Goal: Task Accomplishment & Management: Manage account settings

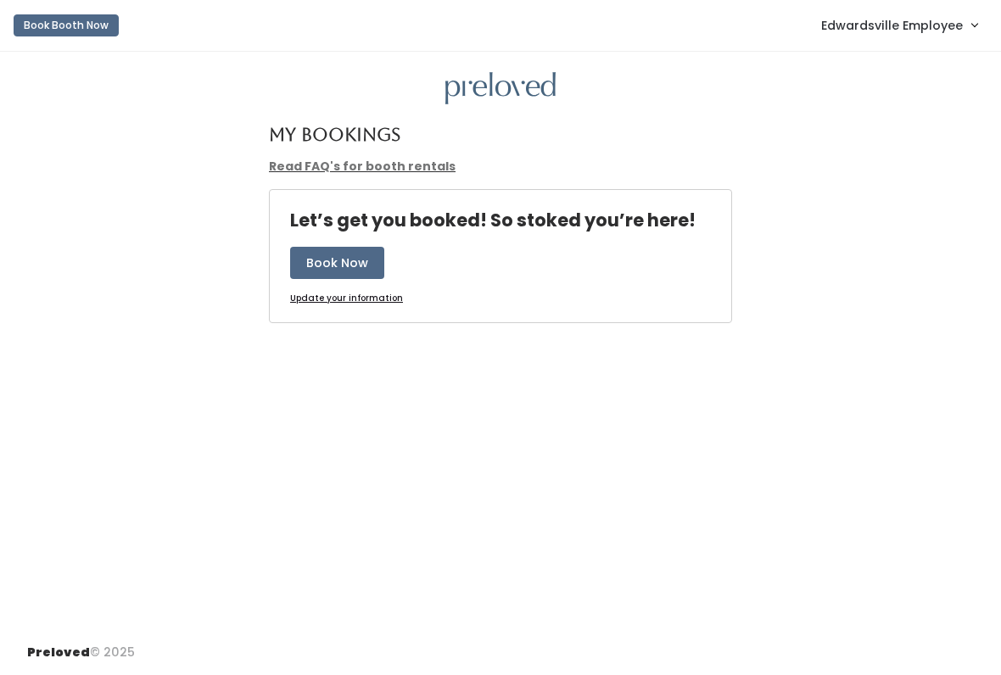
click at [949, 35] on span "Edwardsville Employee" at bounding box center [892, 25] width 142 height 19
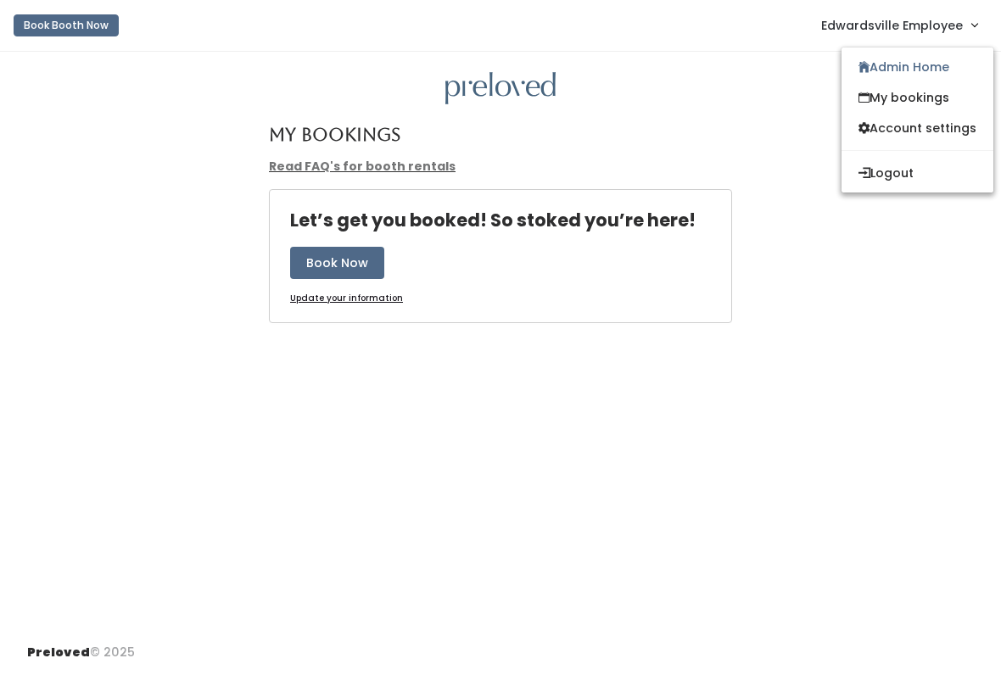
click at [937, 70] on link "Admin Home" at bounding box center [917, 67] width 152 height 31
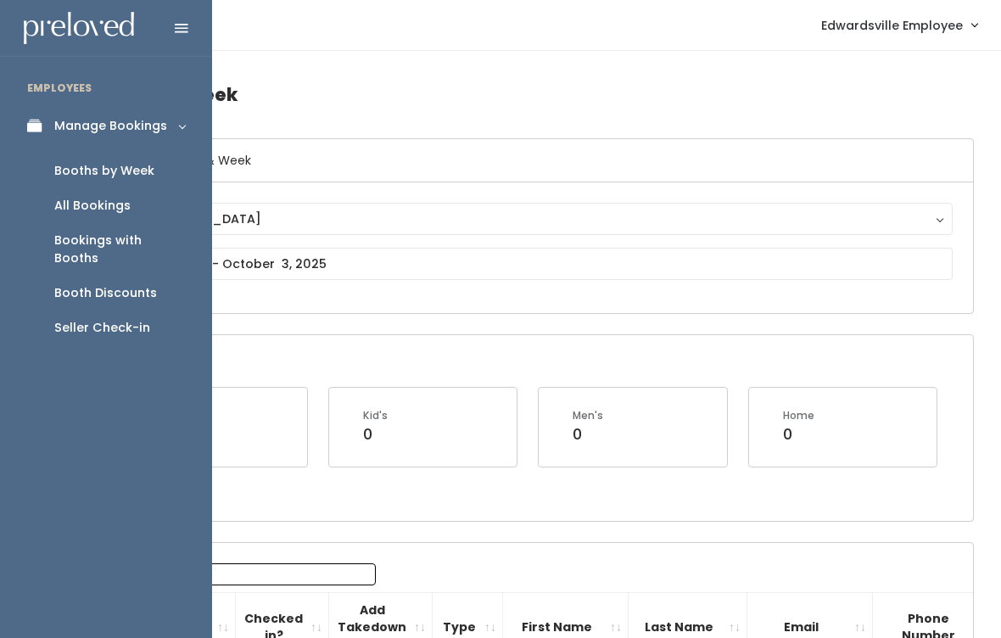
click at [115, 163] on div "Booths by Week" at bounding box center [104, 171] width 100 height 18
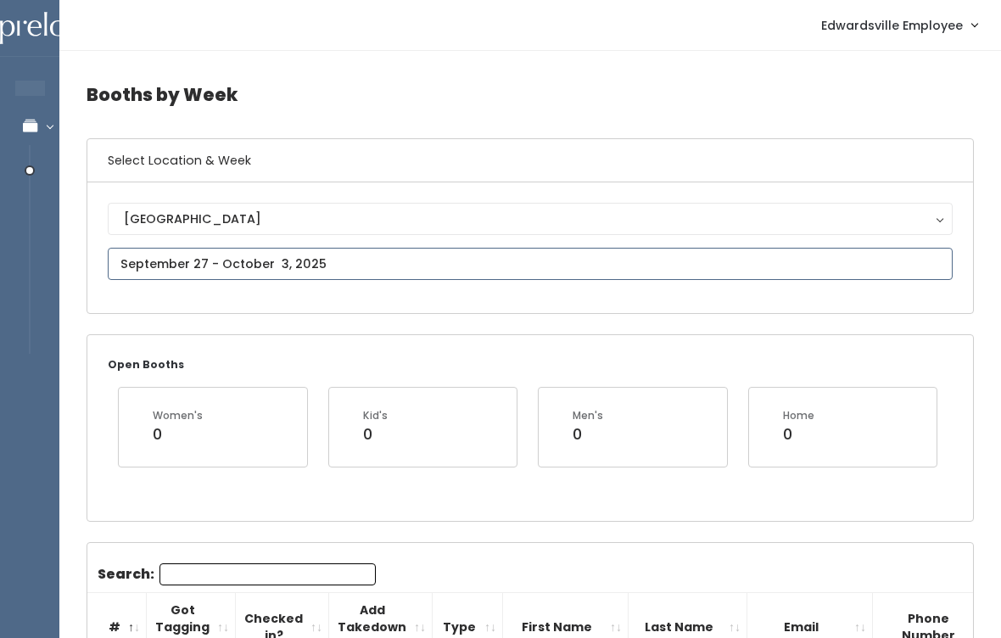
click at [138, 256] on input "text" at bounding box center [530, 264] width 845 height 32
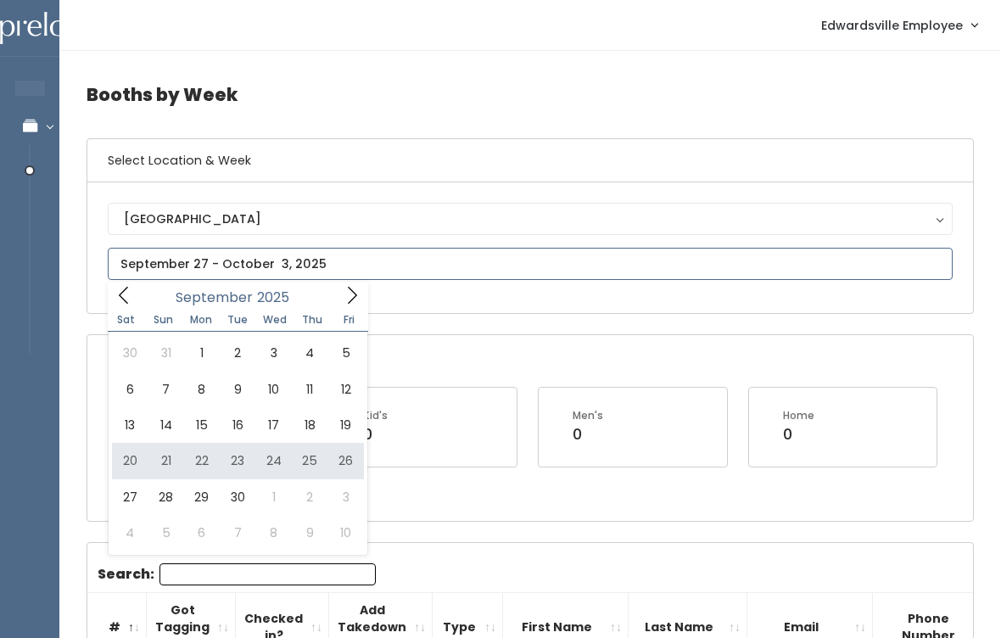
type input "[DATE] to [DATE]"
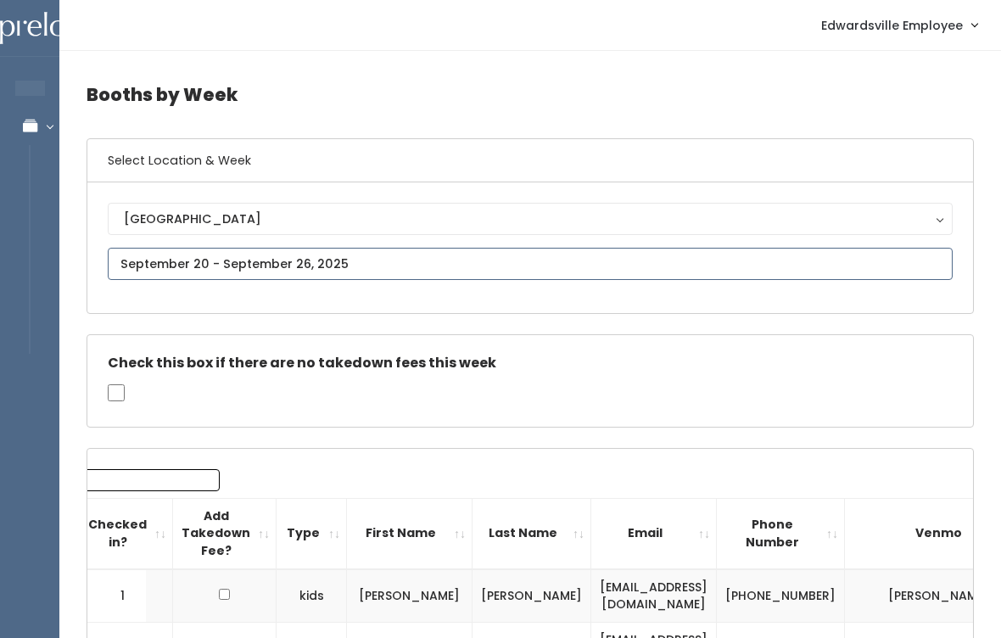
click at [337, 257] on input "text" at bounding box center [530, 264] width 845 height 32
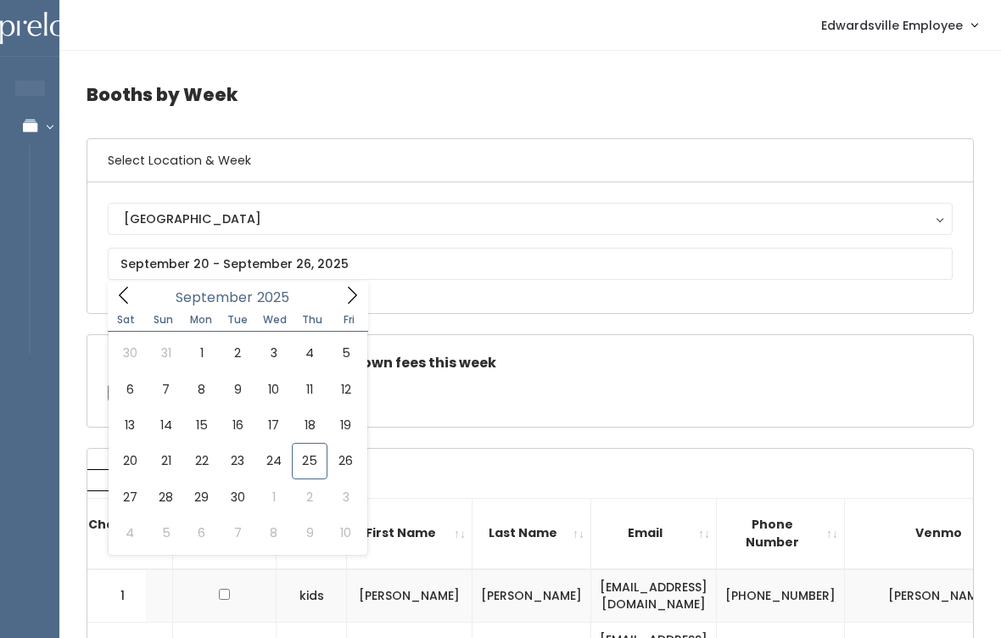
click at [527, 380] on div "Check this box if there are no takedown fees this week" at bounding box center [529, 381] width 885 height 92
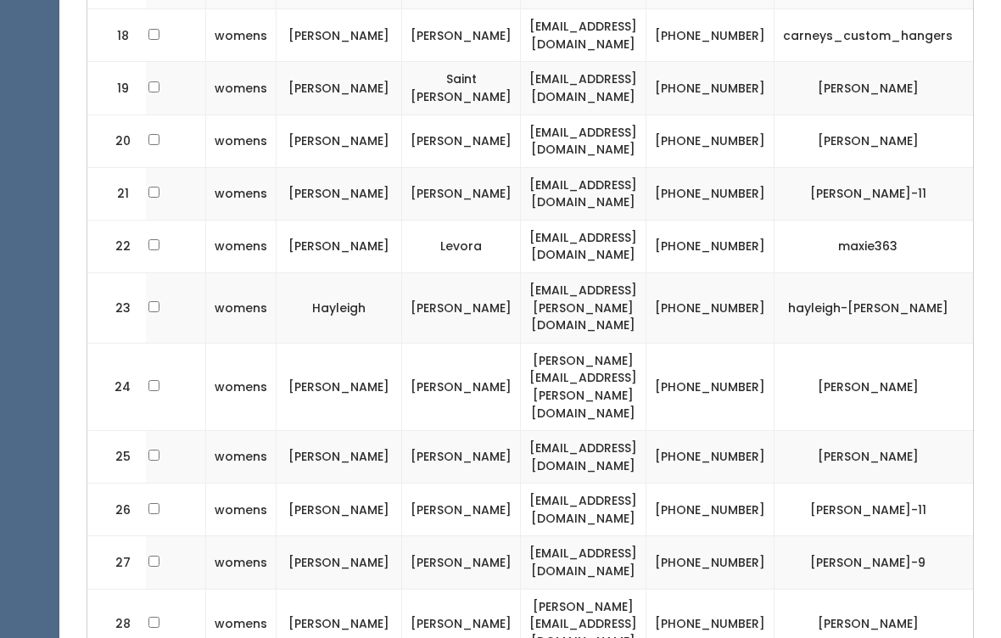
scroll to position [0, 237]
